Goal: Task Accomplishment & Management: Use online tool/utility

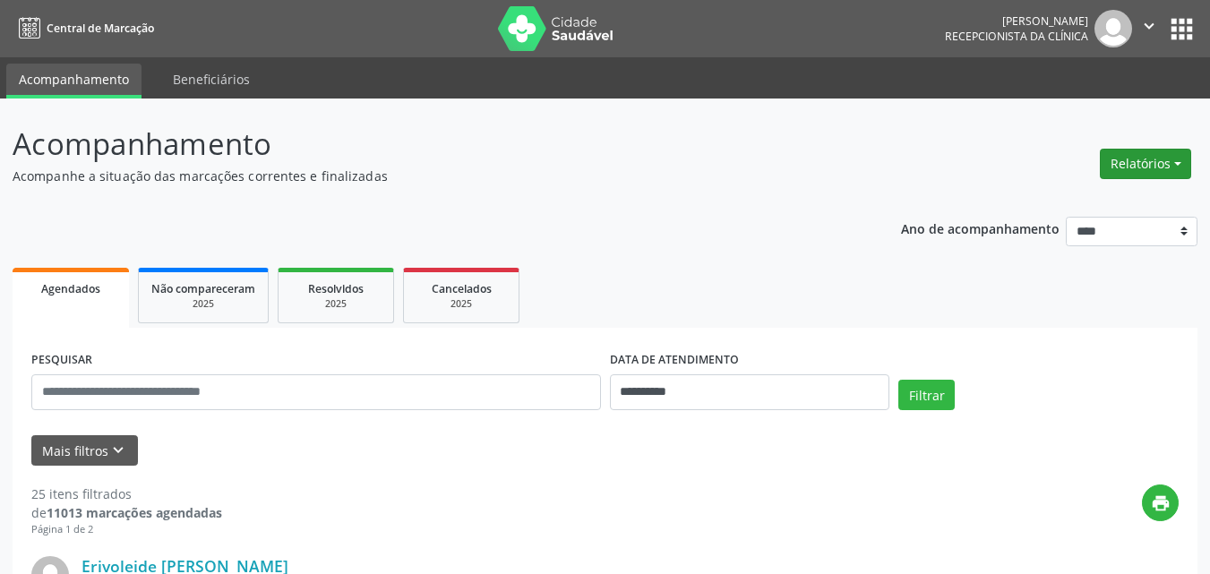
click at [1142, 165] on button "Relatórios" at bounding box center [1145, 164] width 91 height 30
click at [1028, 200] on link "Agendamentos" at bounding box center [1096, 202] width 193 height 25
select select "*"
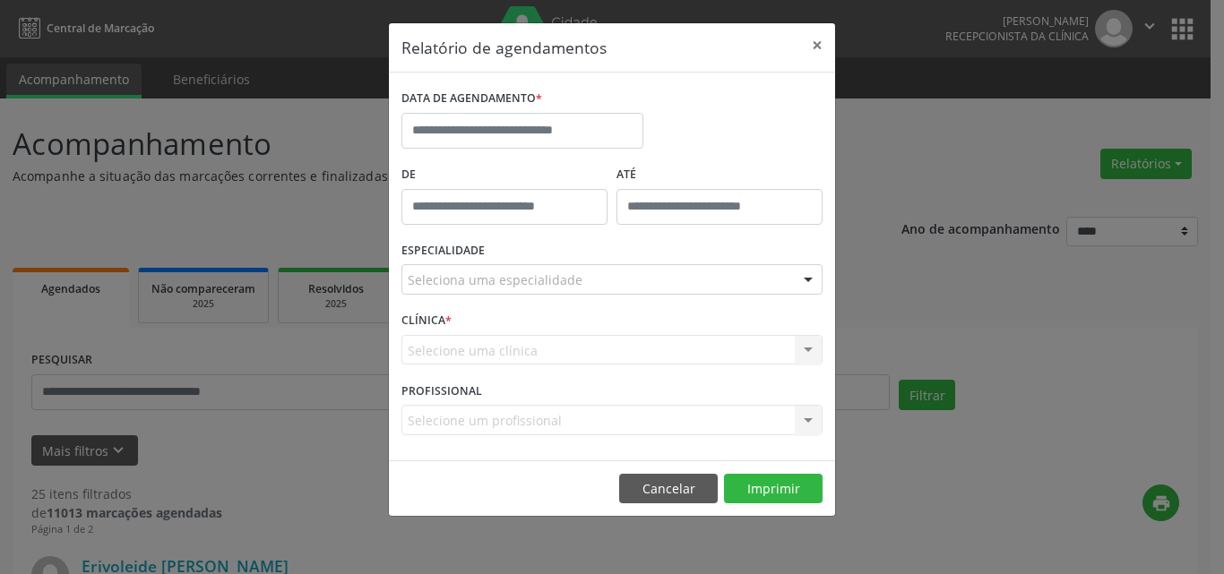
click at [523, 151] on div "DATA DE AGENDAMENTO *" at bounding box center [522, 123] width 251 height 76
click at [485, 119] on input "text" at bounding box center [522, 131] width 242 height 36
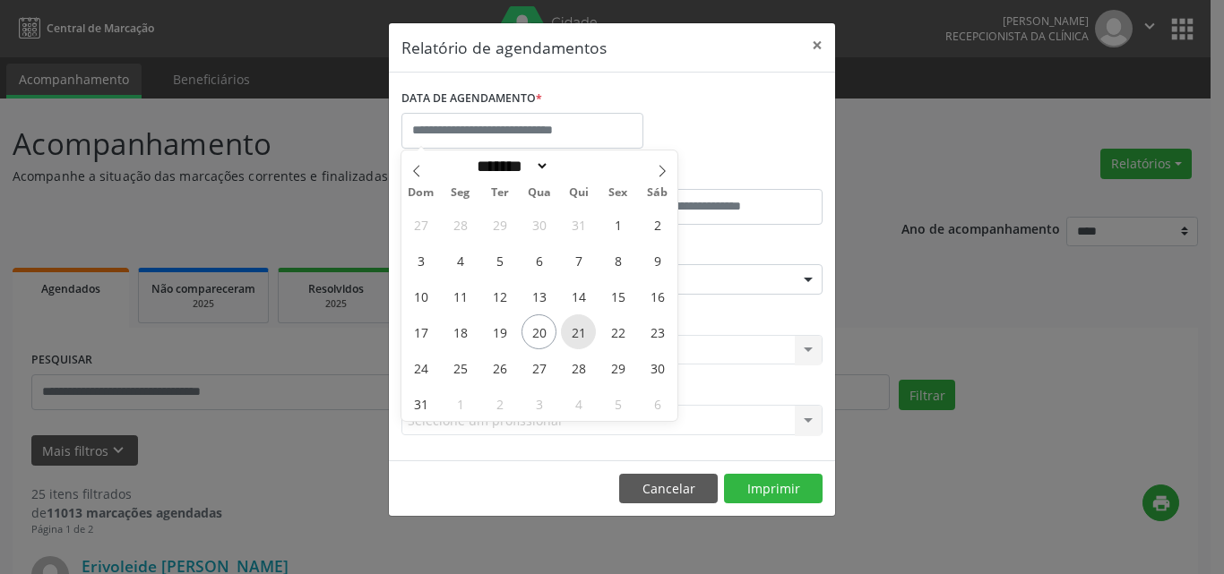
click at [570, 331] on span "21" at bounding box center [578, 331] width 35 height 35
type input "**********"
click at [604, 332] on span "22" at bounding box center [617, 331] width 35 height 35
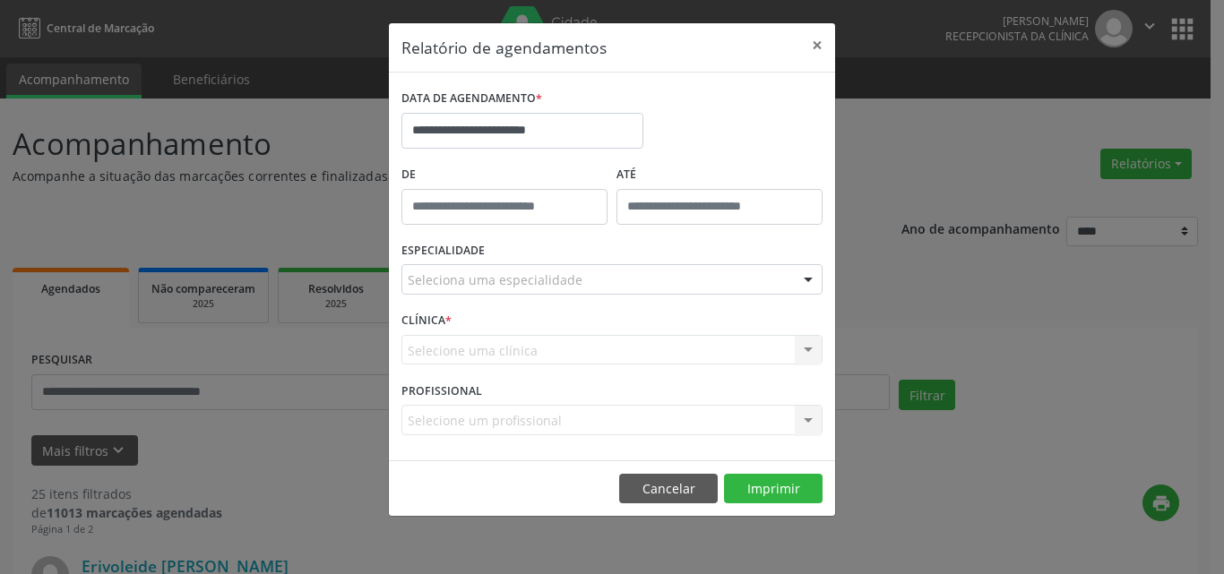
drag, startPoint x: 541, startPoint y: 267, endPoint x: 551, endPoint y: 279, distance: 15.3
click at [547, 274] on div "Seleciona uma especialidade" at bounding box center [611, 279] width 421 height 30
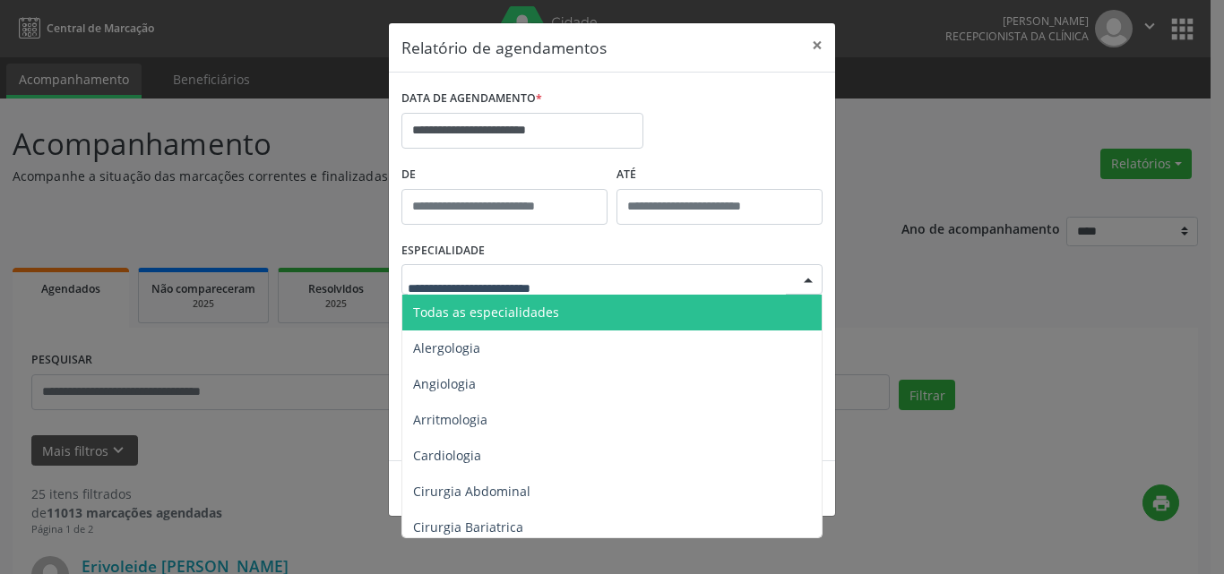
click at [559, 312] on span "Todas as especialidades" at bounding box center [613, 313] width 422 height 36
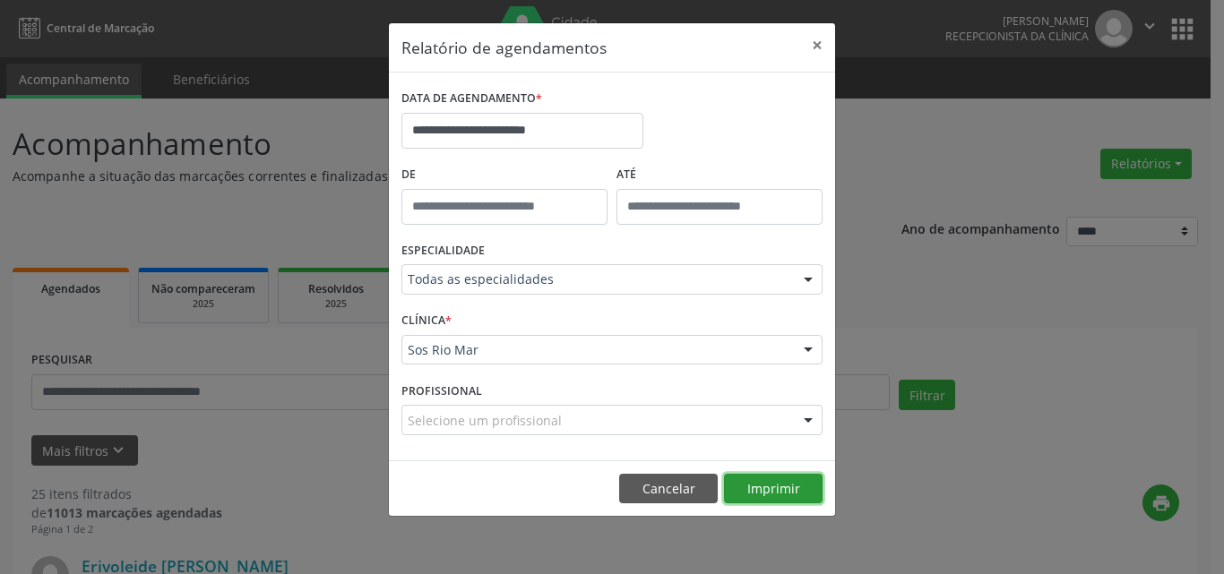
click at [787, 476] on button "Imprimir" at bounding box center [773, 489] width 99 height 30
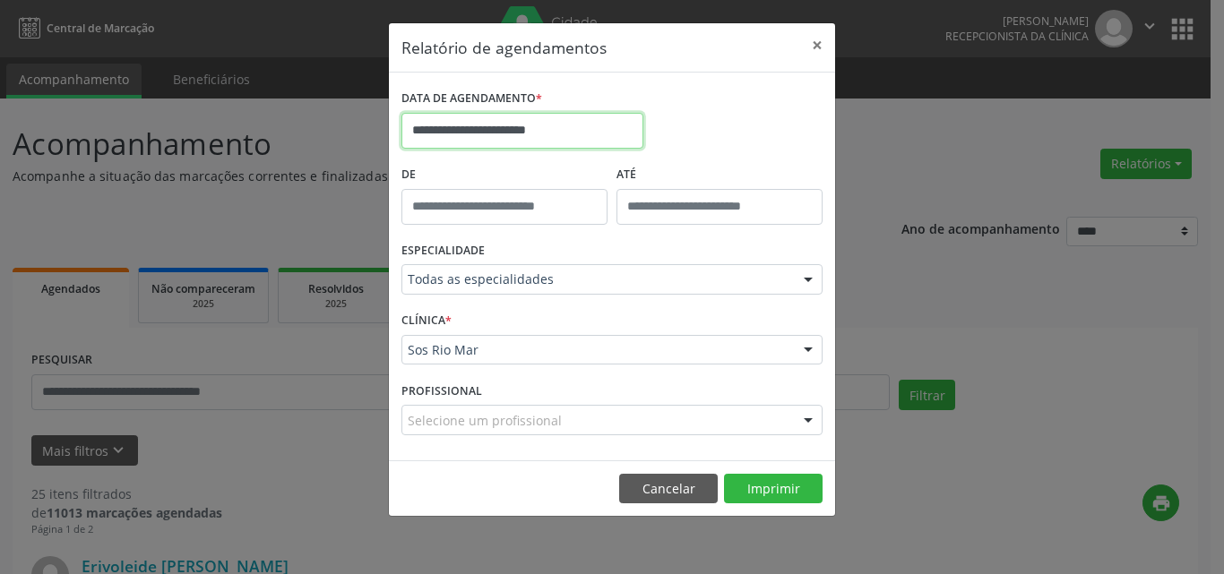
click at [488, 135] on input "**********" at bounding box center [522, 131] width 242 height 36
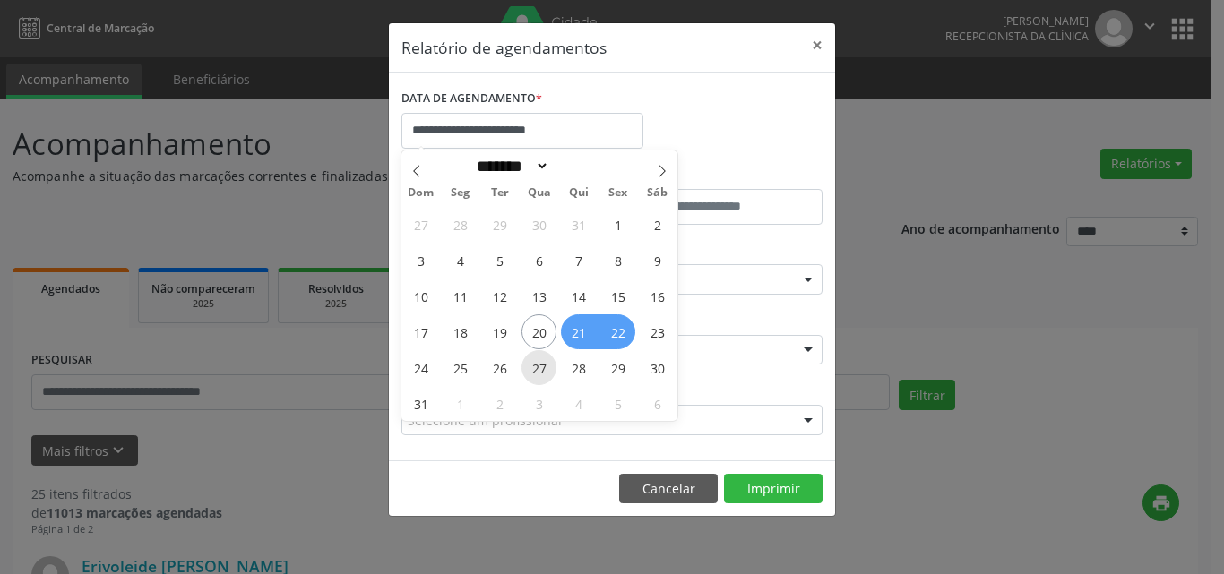
click at [528, 371] on span "27" at bounding box center [538, 367] width 35 height 35
type input "**********"
click at [580, 368] on span "28" at bounding box center [578, 367] width 35 height 35
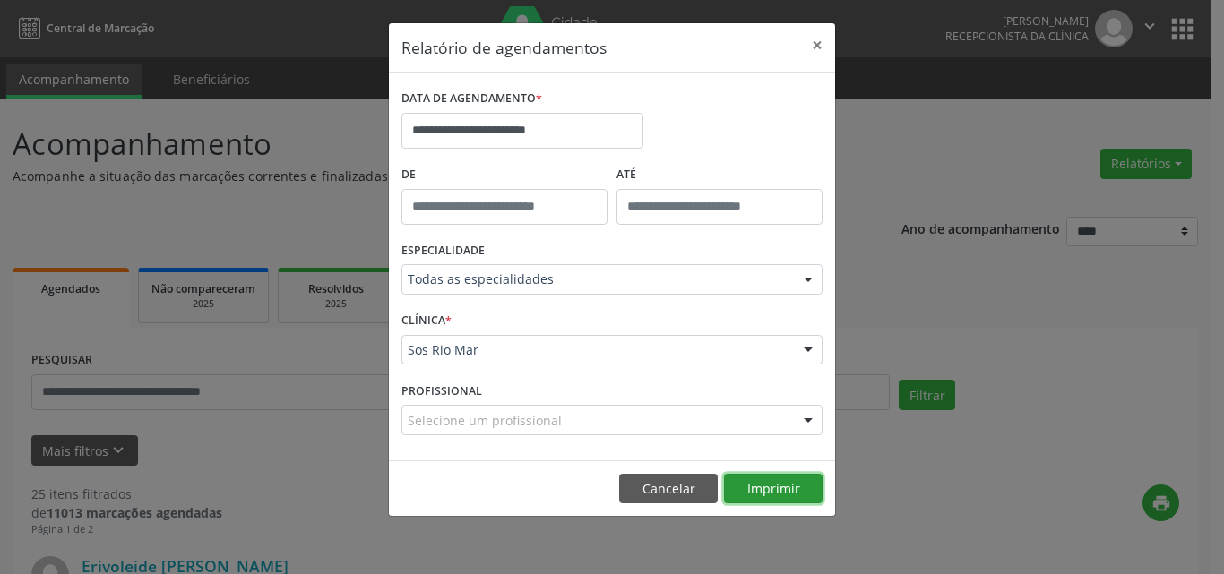
click at [755, 485] on button "Imprimir" at bounding box center [773, 489] width 99 height 30
click at [777, 475] on button "Imprimir" at bounding box center [773, 489] width 99 height 30
